Goal: Check status: Check status

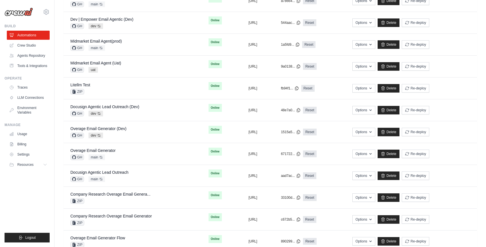
scroll to position [203, 0]
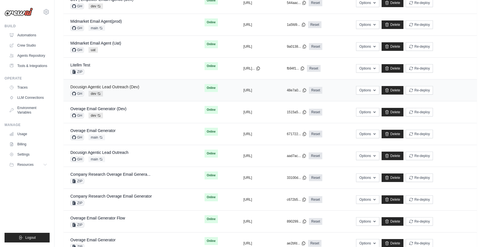
scroll to position [230, 0]
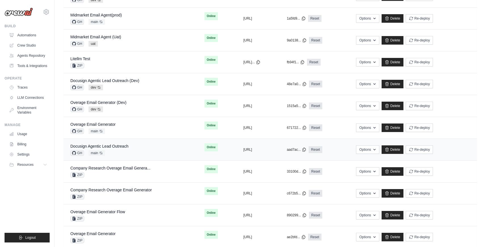
click at [123, 151] on div "GH main Auto-deploy enabled" at bounding box center [99, 153] width 58 height 6
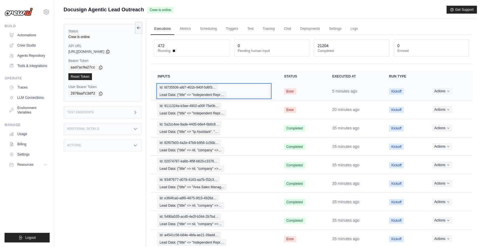
click at [256, 88] on div "Id: fd735506-afd7-401b-940f-5d6f3… Lead Data: {"title" => "Independent Repr…" at bounding box center [214, 91] width 113 height 14
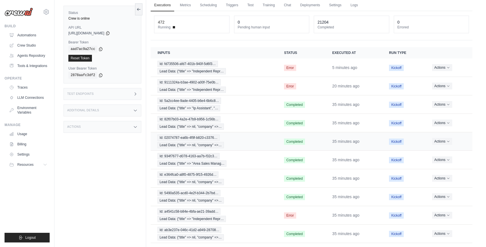
scroll to position [47, 0]
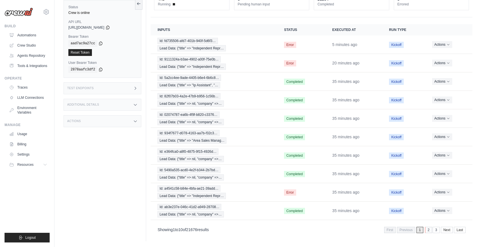
click at [428, 229] on link "2" at bounding box center [428, 230] width 7 height 6
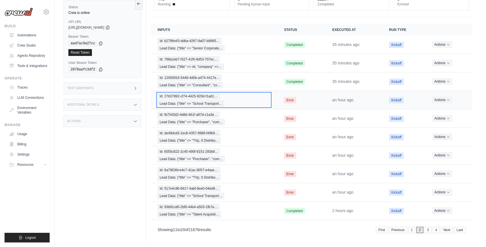
click at [247, 98] on div "Id: 27b37892-cf74-4425-920d-f1ad1… Lead Data: {"title" => "School Transport…" at bounding box center [214, 100] width 113 height 14
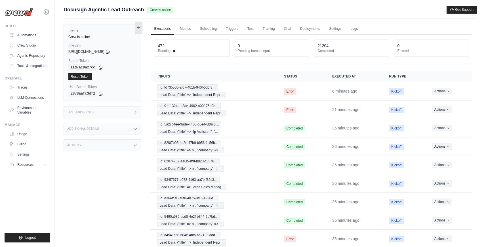
click at [139, 26] on icon at bounding box center [139, 27] width 5 height 5
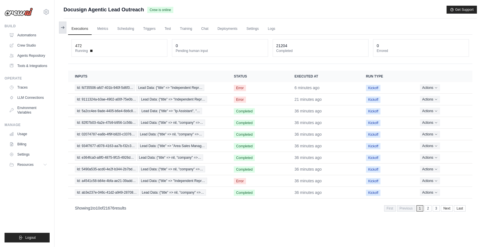
click at [64, 29] on icon at bounding box center [62, 27] width 5 height 5
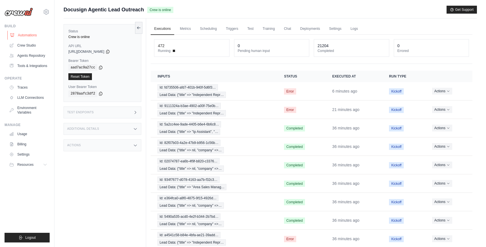
click at [26, 38] on link "Automations" at bounding box center [28, 35] width 43 height 9
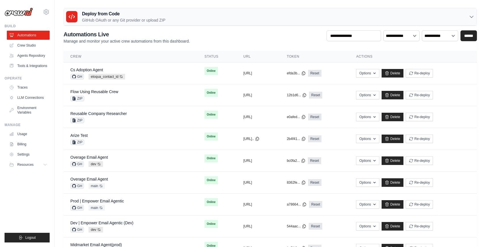
click at [238, 35] on div "**********" at bounding box center [271, 37] width 414 height 14
